Goal: Transaction & Acquisition: Book appointment/travel/reservation

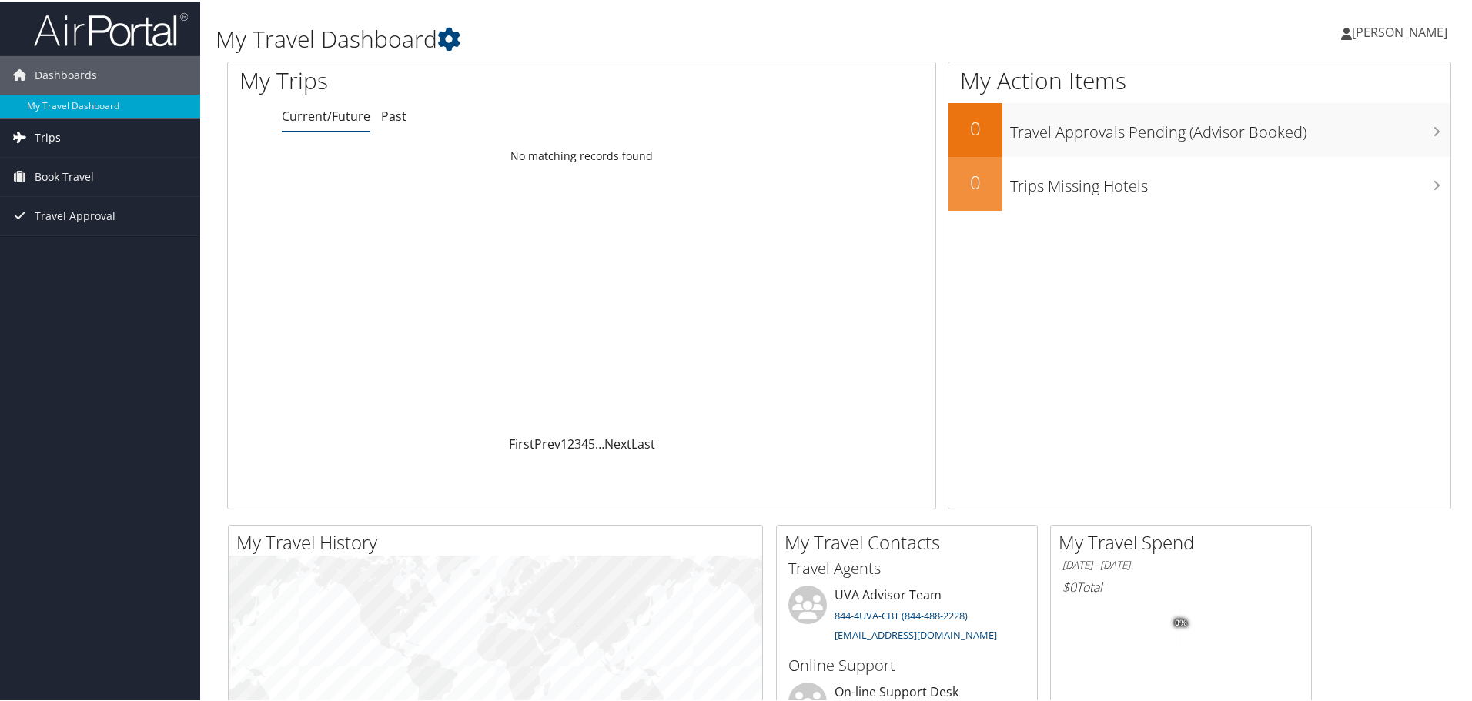
click at [54, 139] on span "Trips" at bounding box center [48, 136] width 26 height 38
click at [67, 166] on link "Current/Future Trips" at bounding box center [100, 166] width 200 height 23
click at [75, 170] on span "Book Travel" at bounding box center [64, 175] width 59 height 38
click at [109, 246] on link "Book/Manage Online Trips" at bounding box center [100, 252] width 200 height 23
click at [62, 172] on span "Book Travel" at bounding box center [64, 175] width 59 height 38
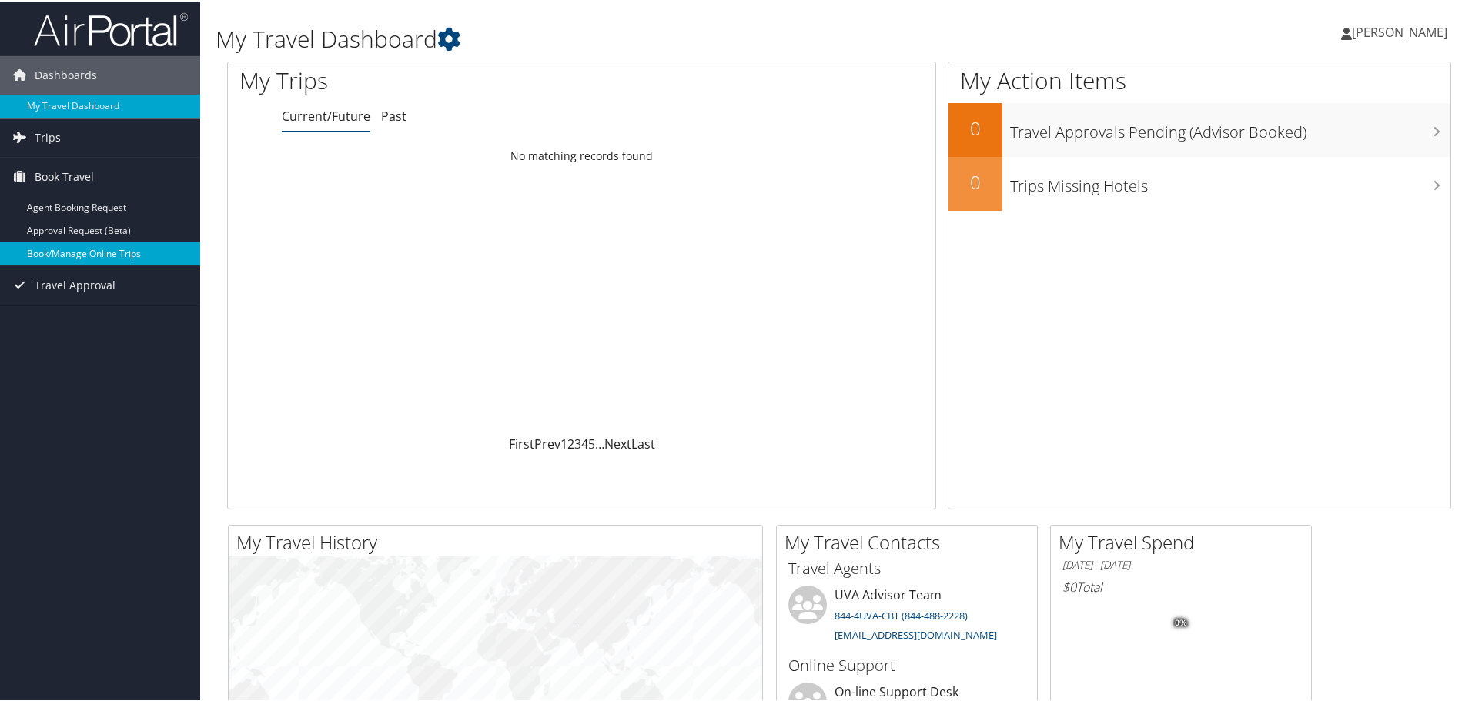
click at [102, 260] on link "Book/Manage Online Trips" at bounding box center [100, 252] width 200 height 23
